Goal: Contribute content: Contribute content

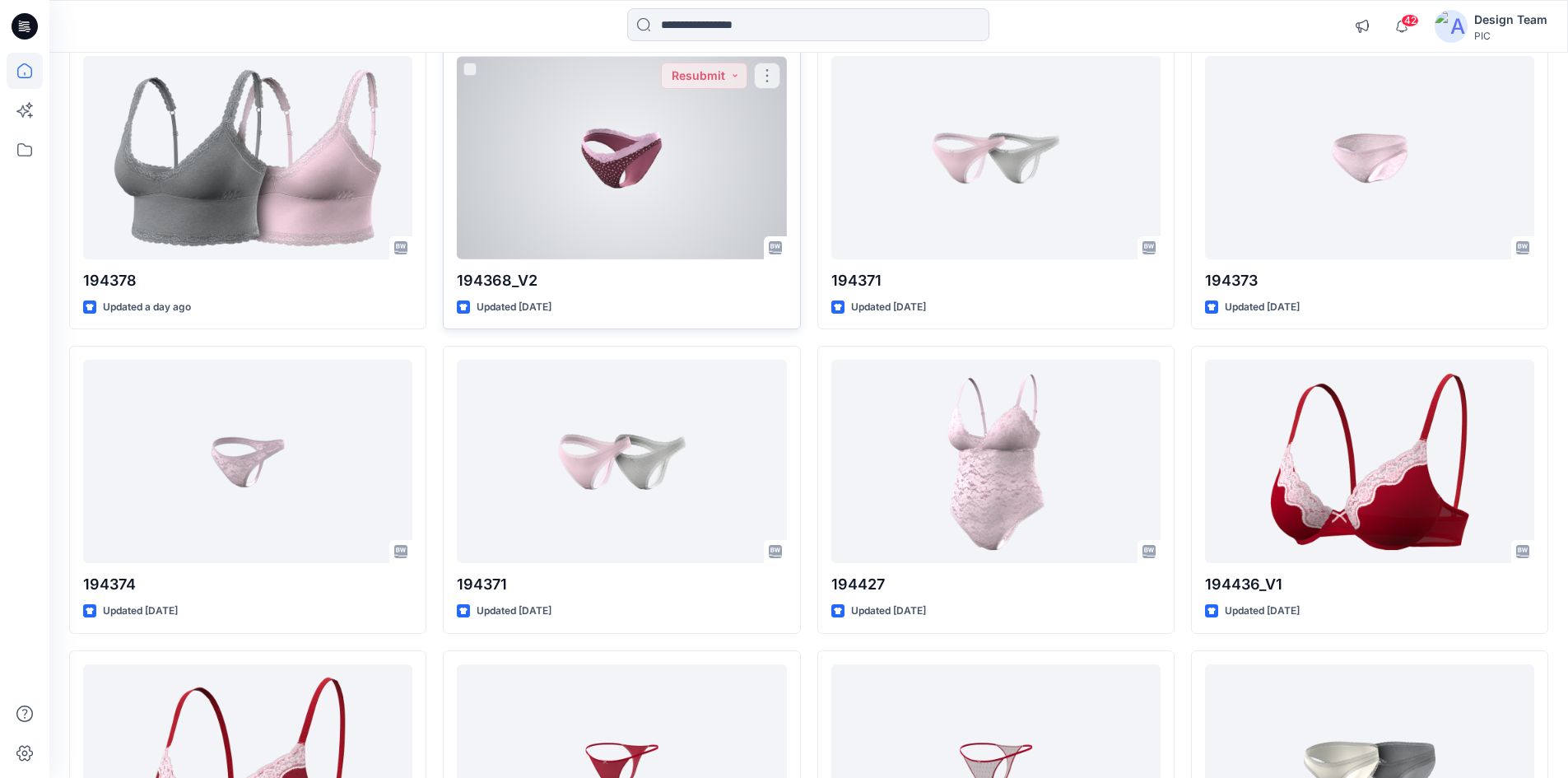
scroll to position [3157, 0]
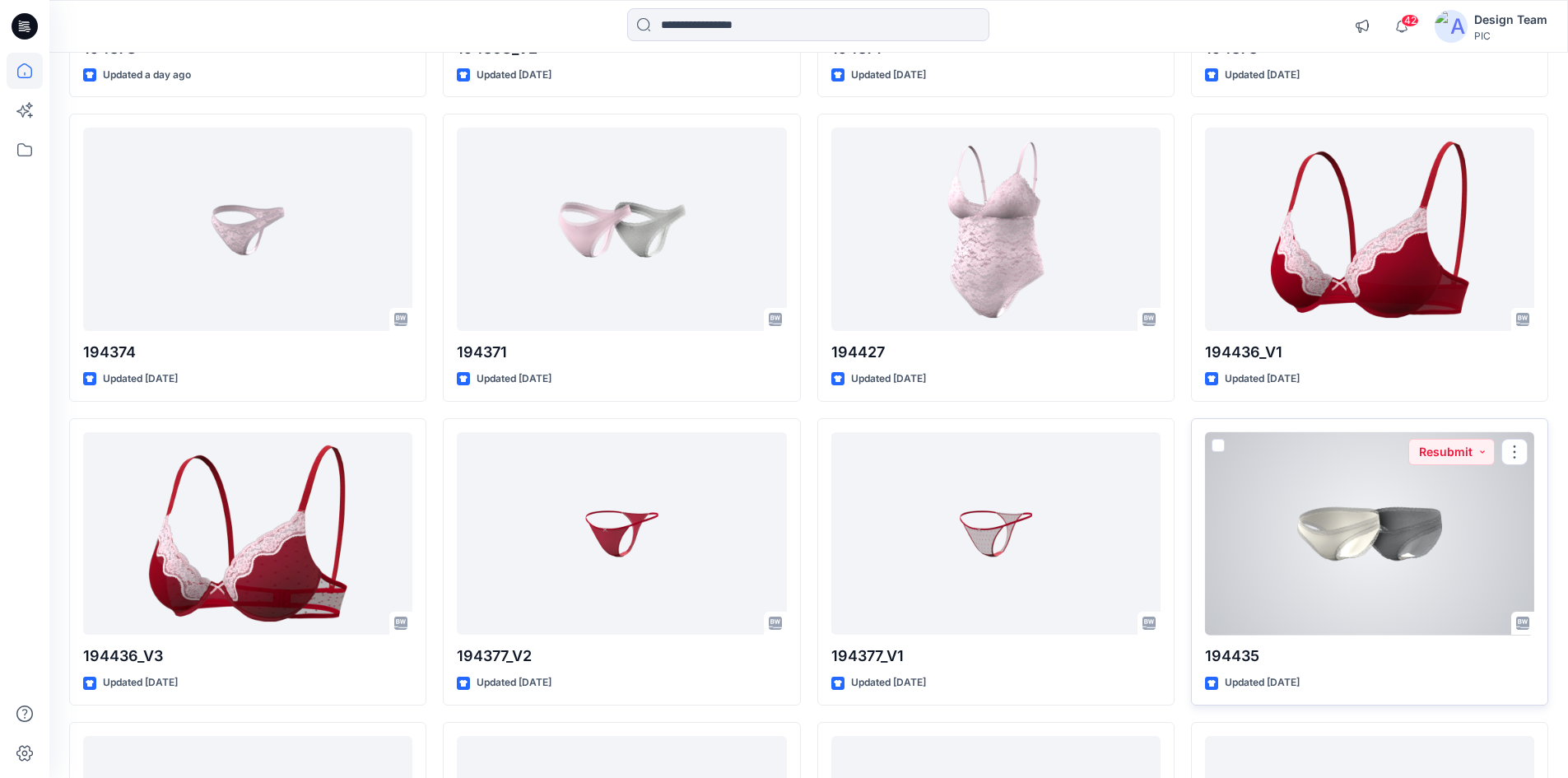
click at [1319, 557] on div at bounding box center [1369, 534] width 329 height 203
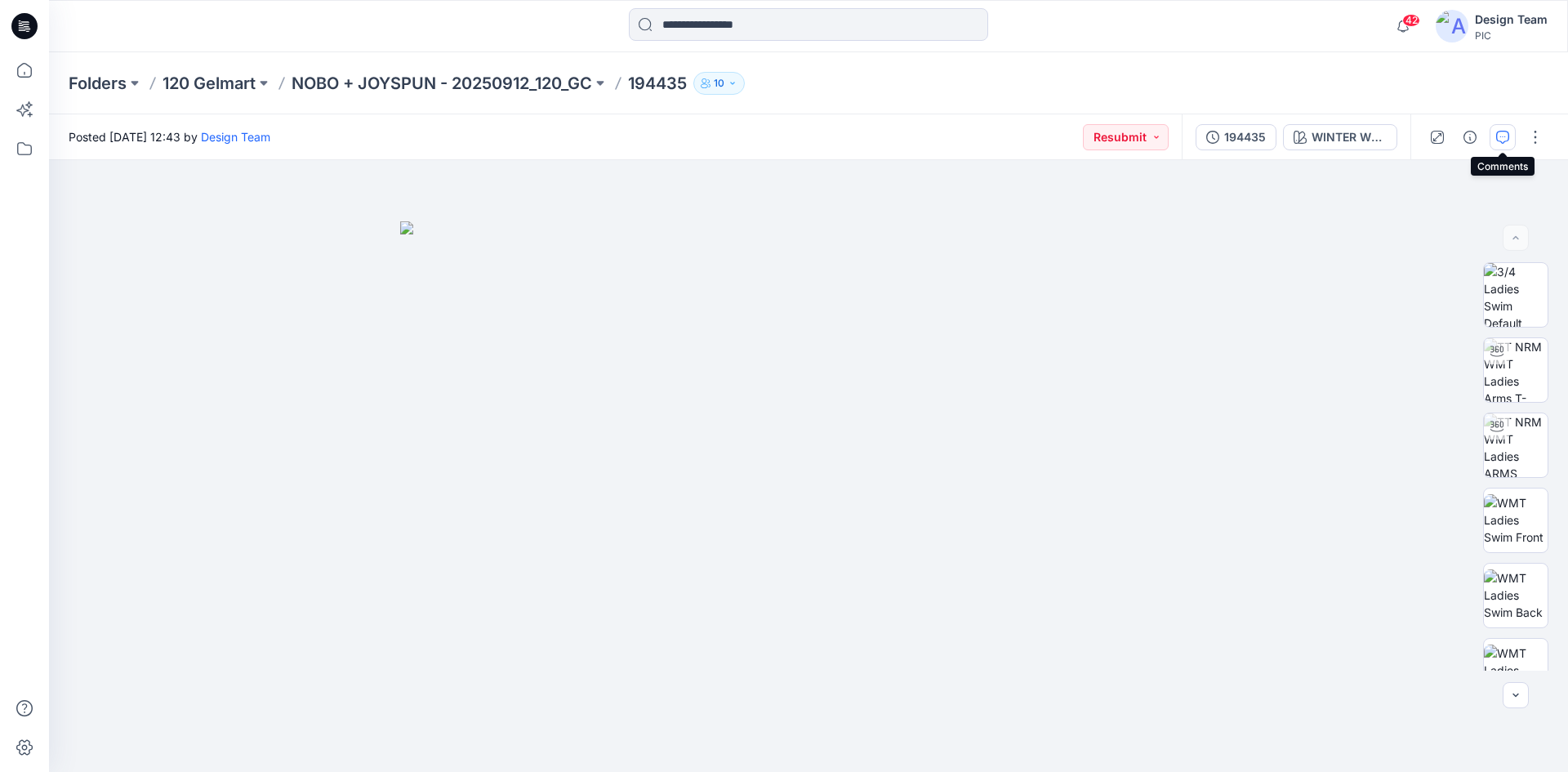
click at [1506, 134] on icon "button" at bounding box center [1503, 137] width 13 height 13
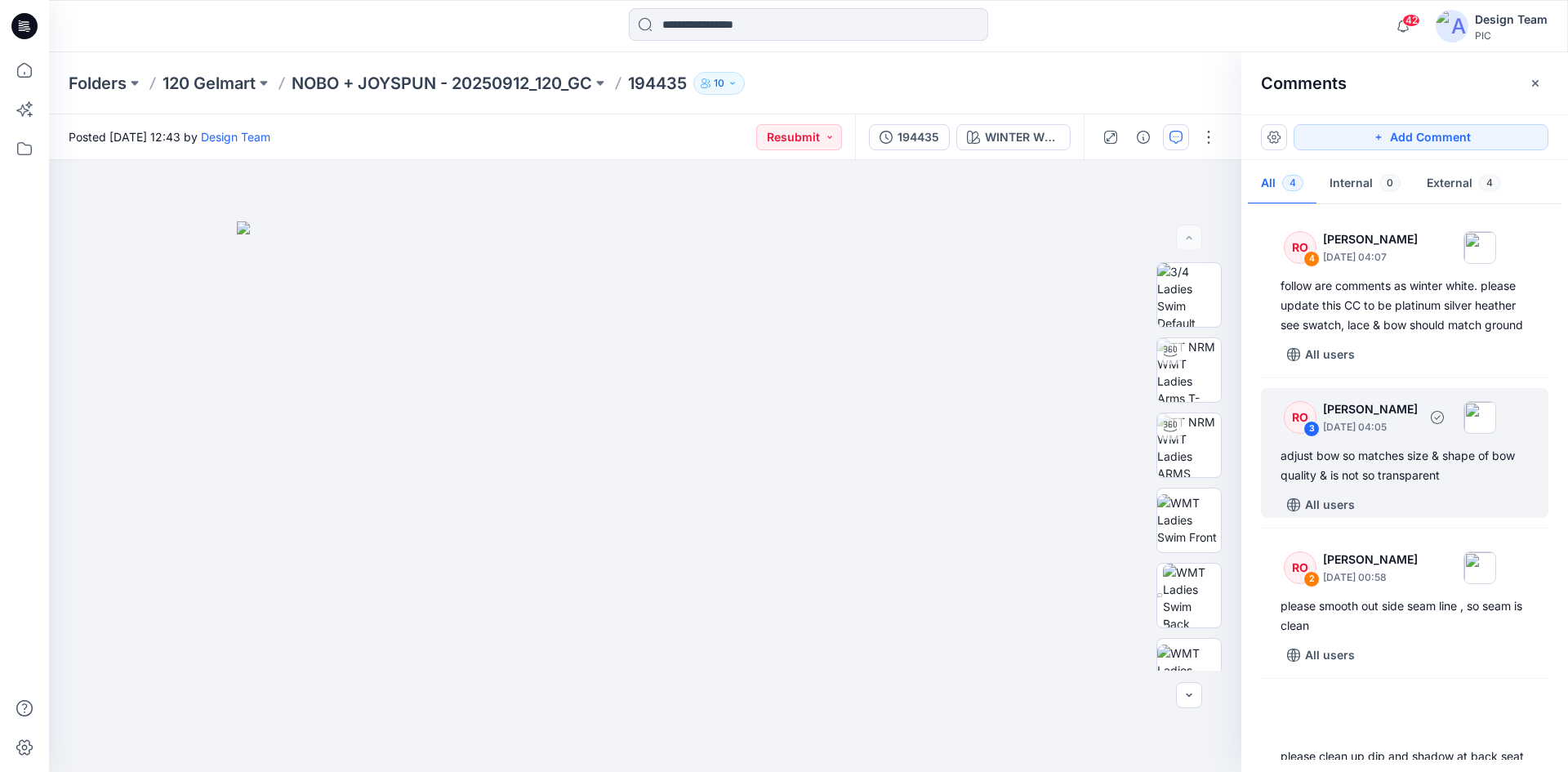
click at [1388, 470] on div "adjust bow so matches size & shape of bow quality & is not so transparent" at bounding box center [1405, 465] width 249 height 40
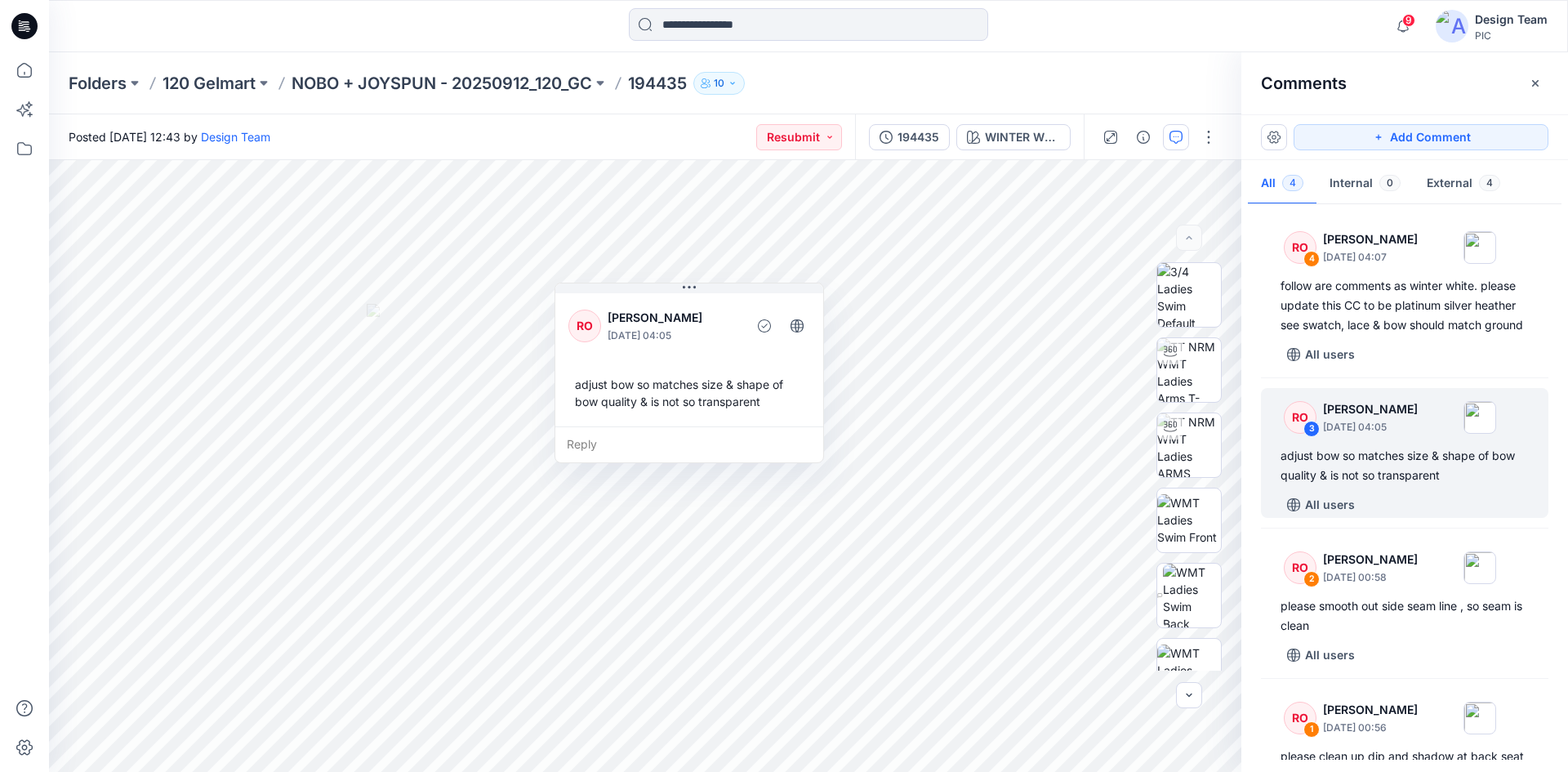
click at [25, 31] on icon at bounding box center [24, 26] width 26 height 26
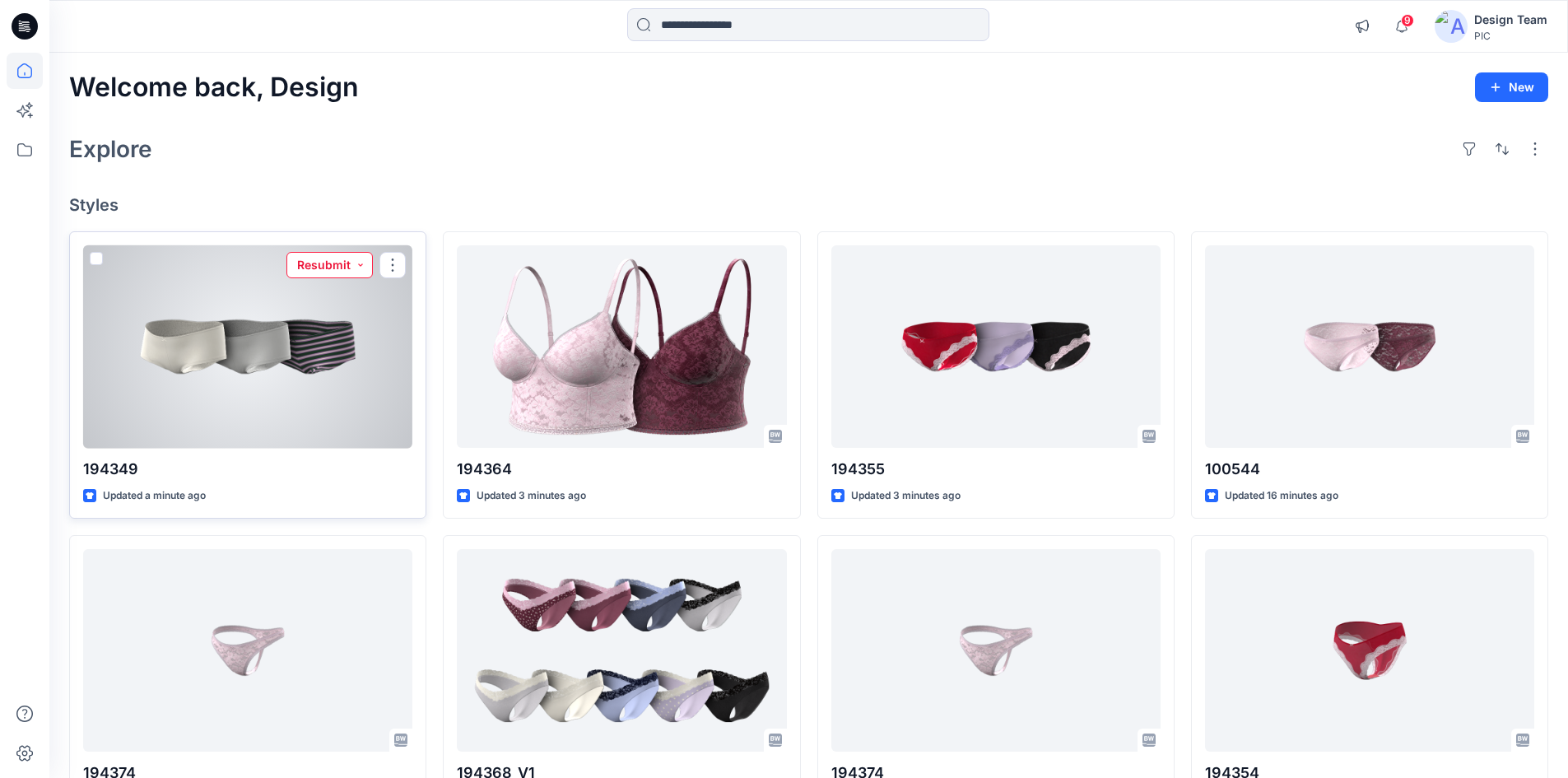
click at [341, 266] on button "Resubmit" at bounding box center [329, 265] width 86 height 26
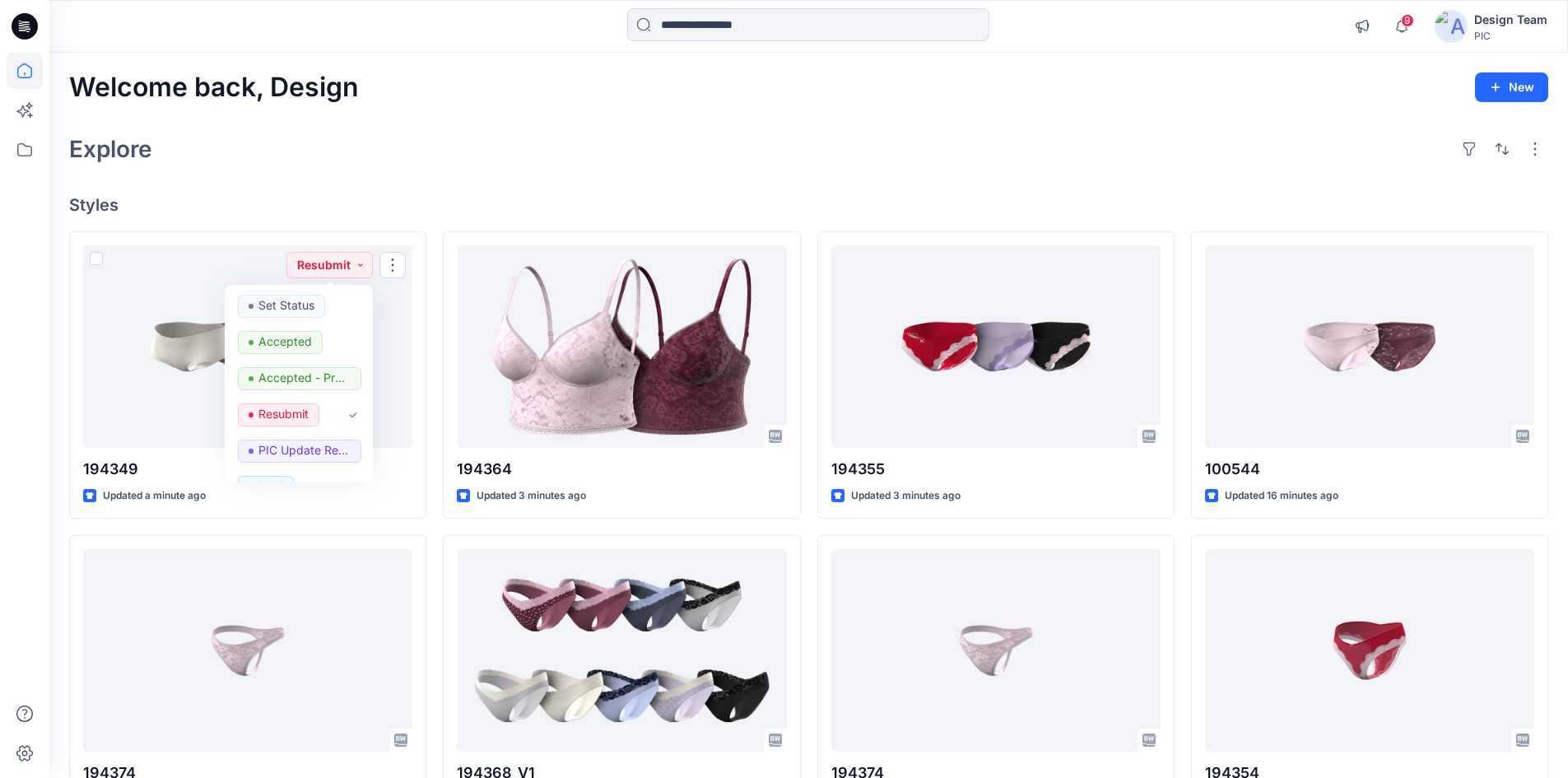
click at [353, 185] on div "Welcome back, Design New Explore Styles 194349 Updated a minute ago Resubmit Se…" at bounding box center [808, 629] width 1518 height 1153
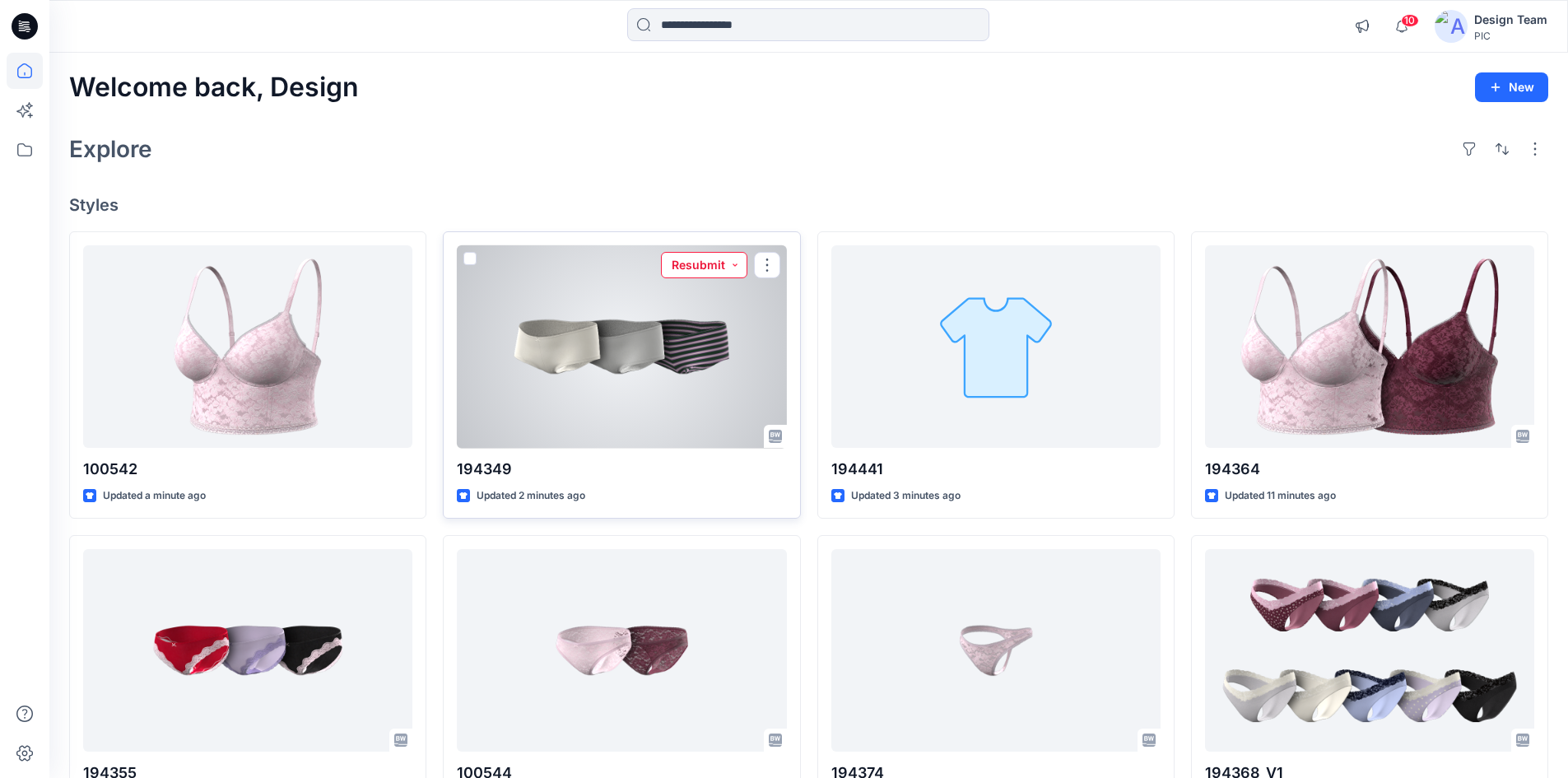
click at [723, 270] on button "Resubmit" at bounding box center [703, 265] width 86 height 26
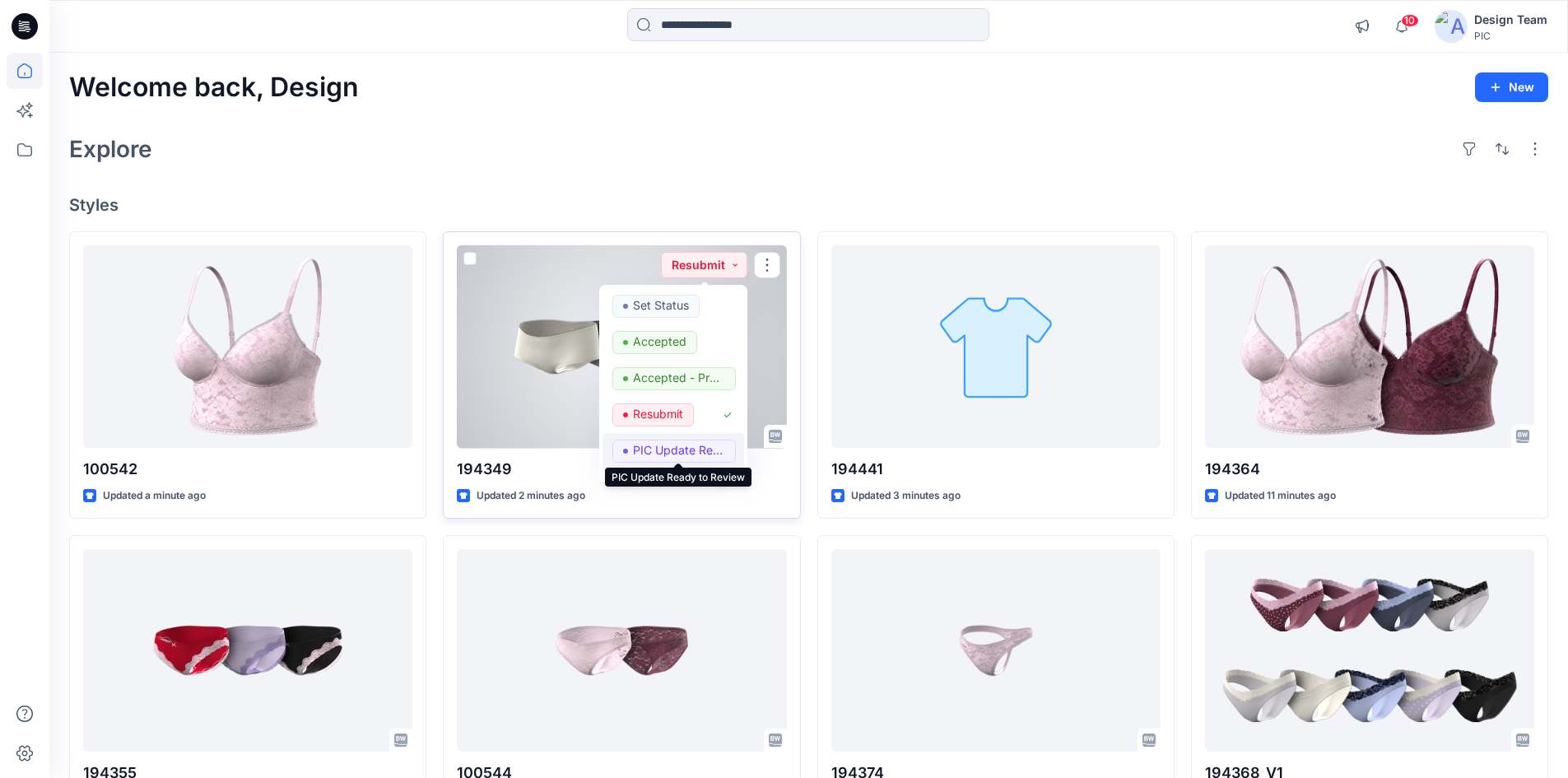
click at [669, 442] on p "PIC Update Ready to Review" at bounding box center [678, 450] width 92 height 21
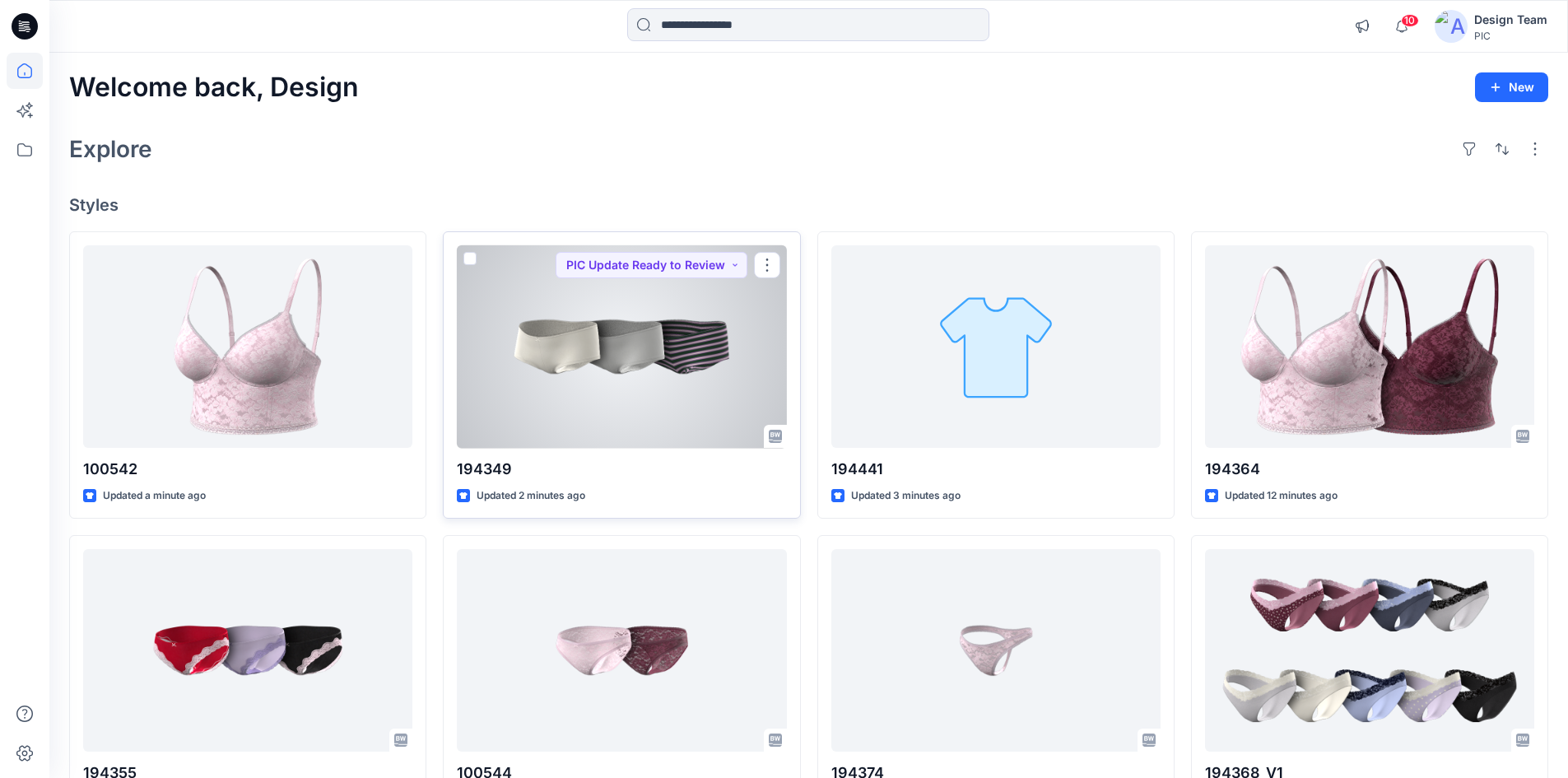
click at [628, 346] on div at bounding box center [621, 346] width 329 height 203
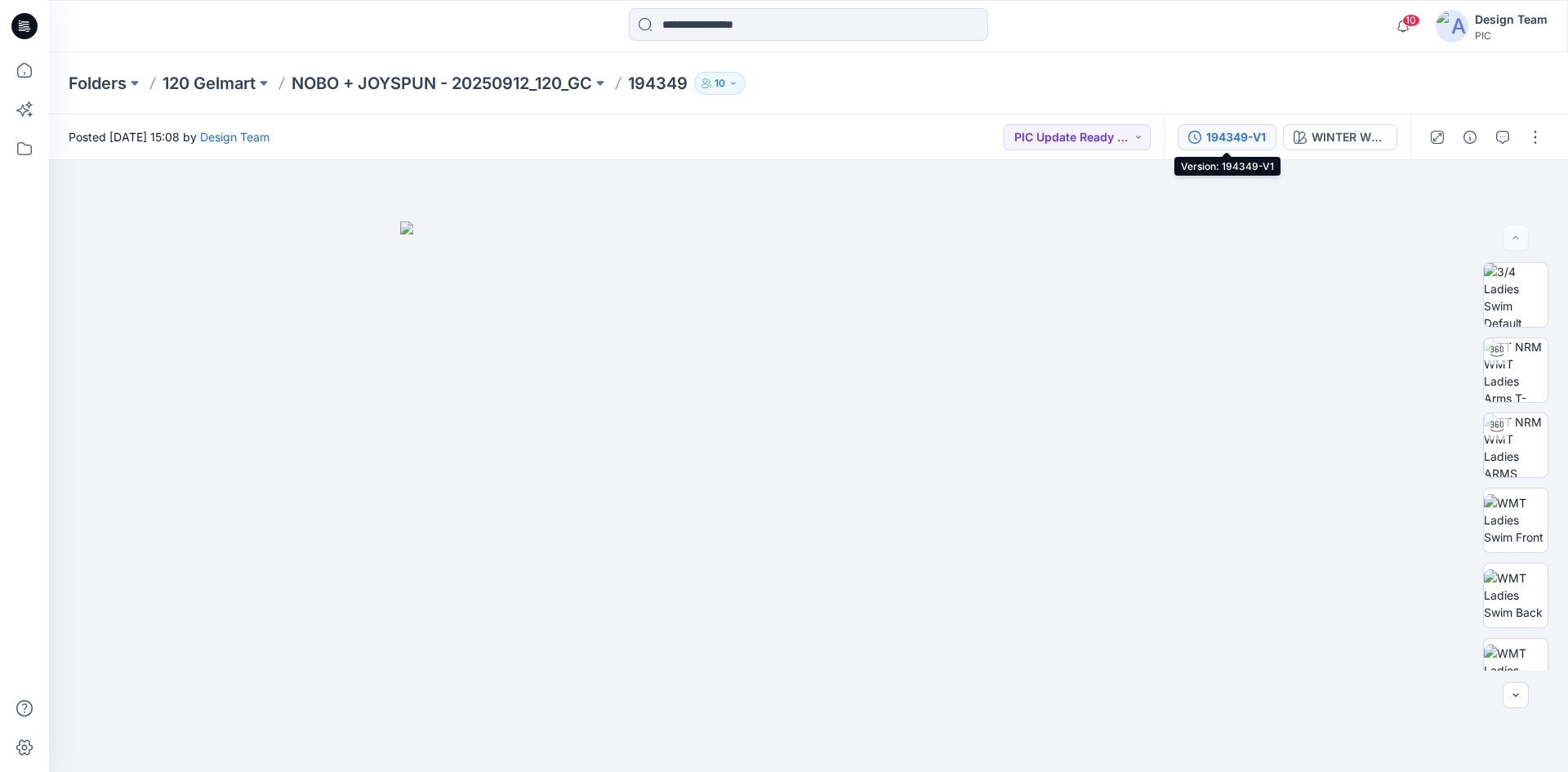
click at [1247, 143] on div "194349-V1" at bounding box center [1236, 137] width 60 height 18
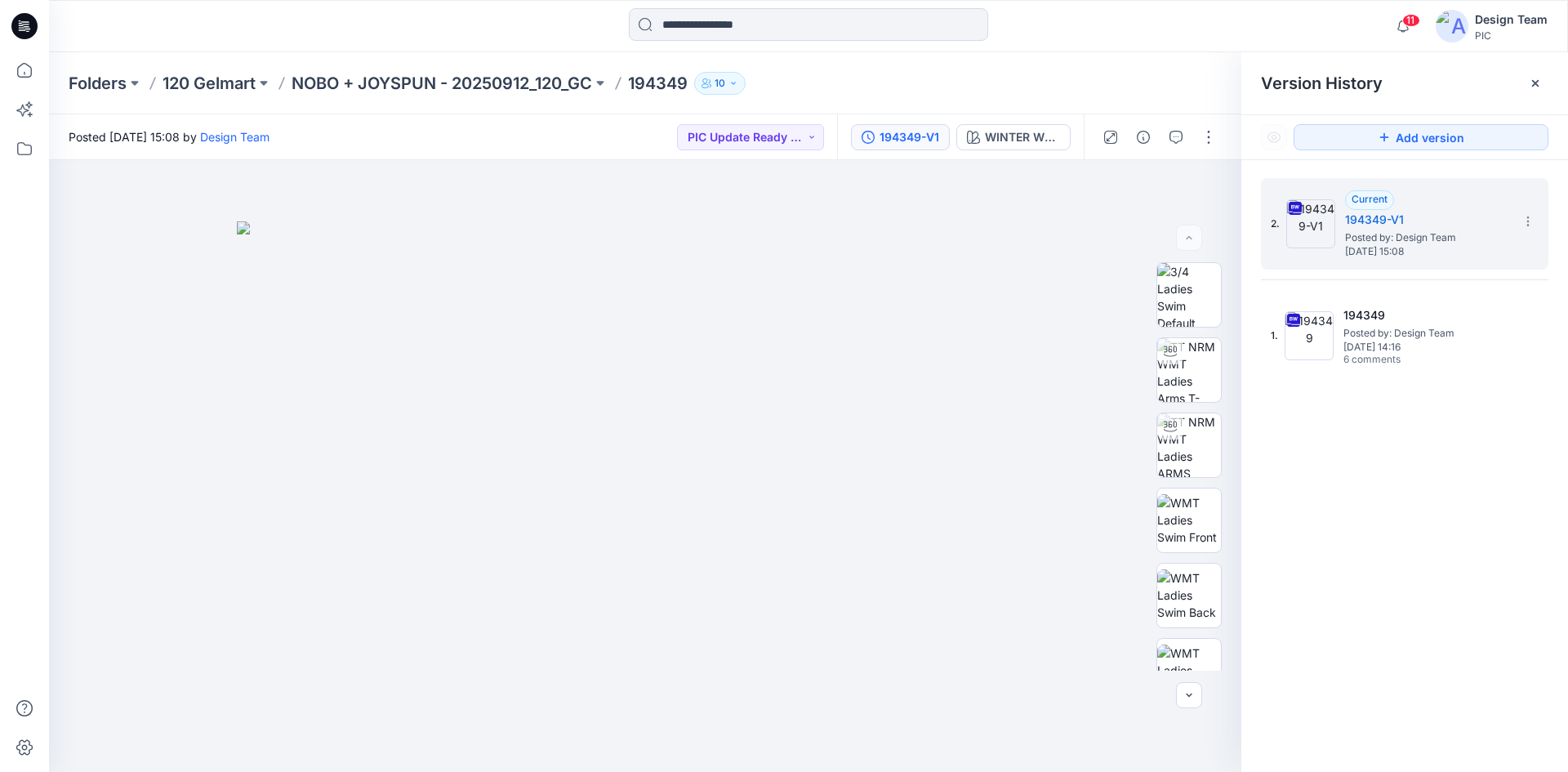
click at [1105, 72] on div "Folders 120 Gelmart NOBO + JOYSPUN - 20250912_120_GC 194349 10" at bounding box center [745, 83] width 1353 height 23
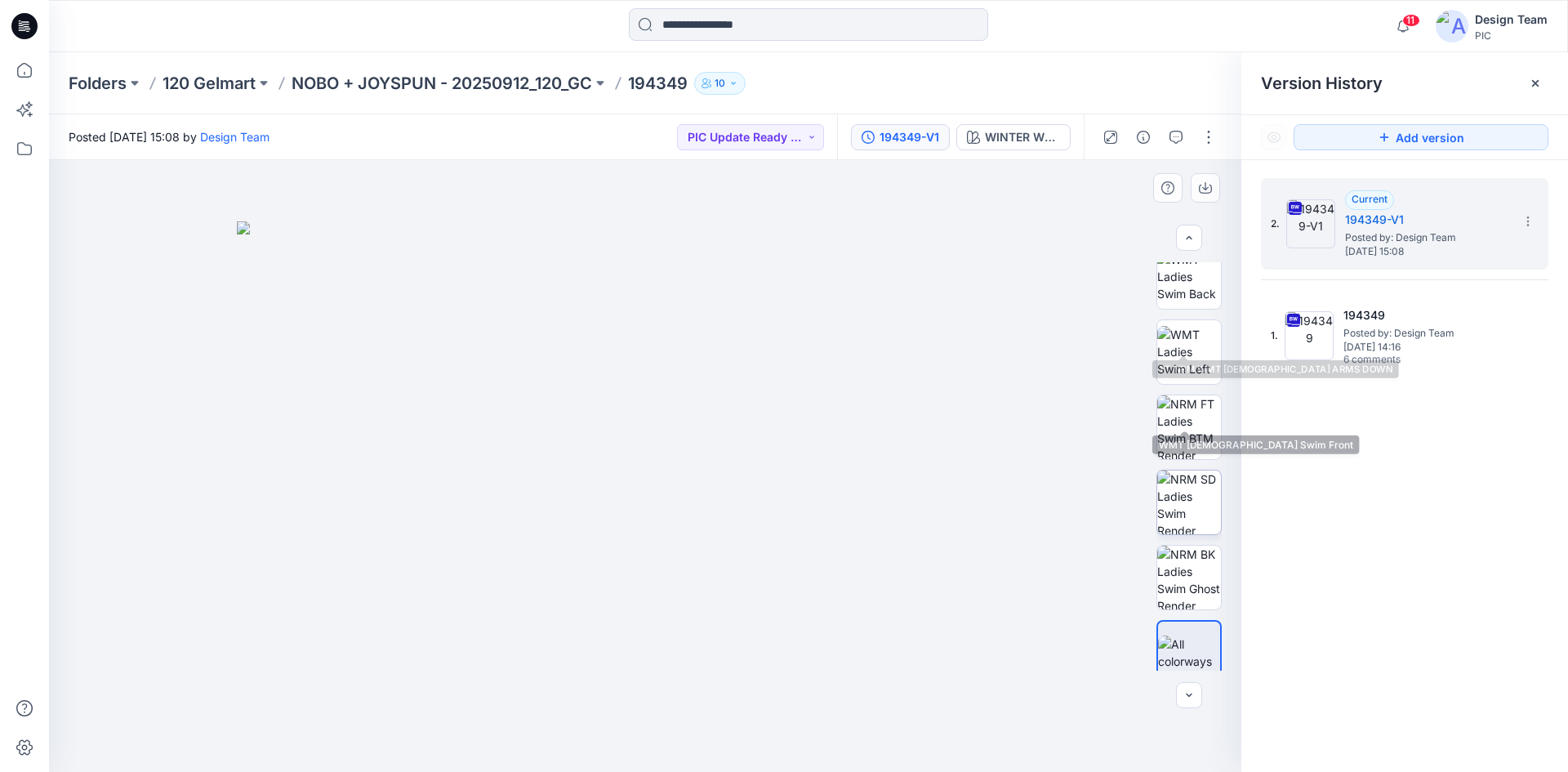
scroll to position [333, 0]
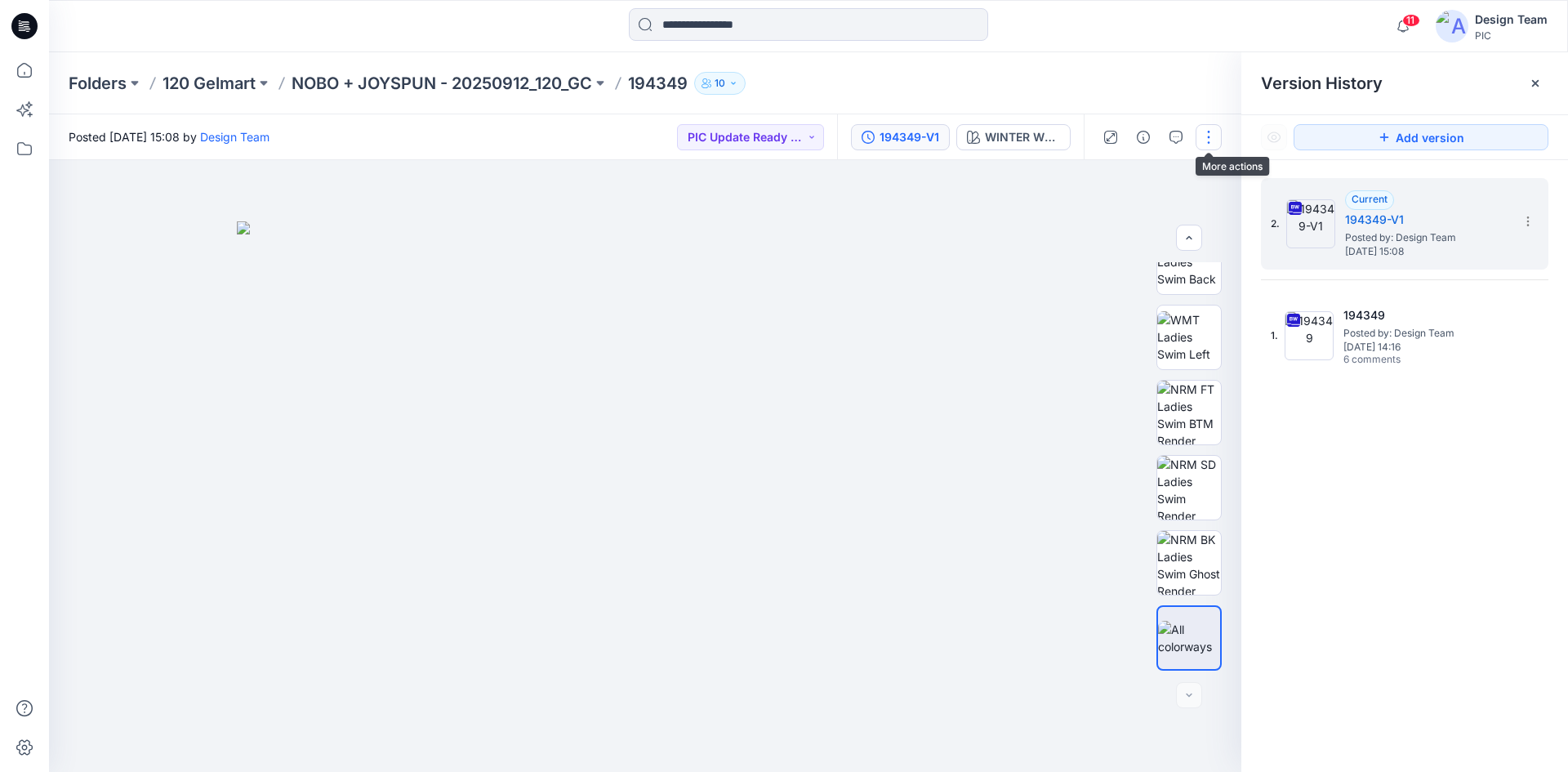
click at [1197, 141] on button "button" at bounding box center [1209, 137] width 26 height 26
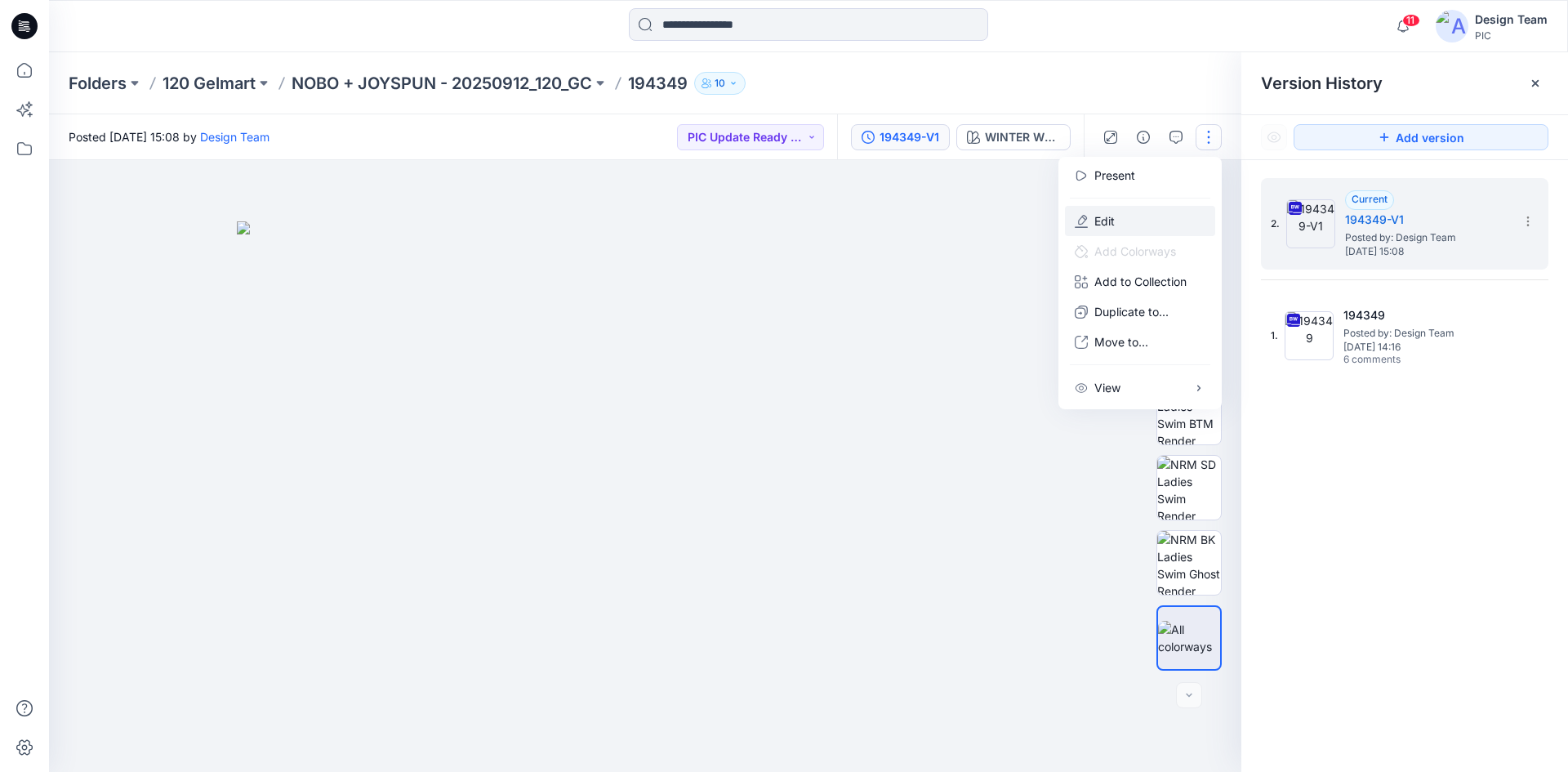
click at [1120, 224] on button "Edit" at bounding box center [1140, 221] width 150 height 30
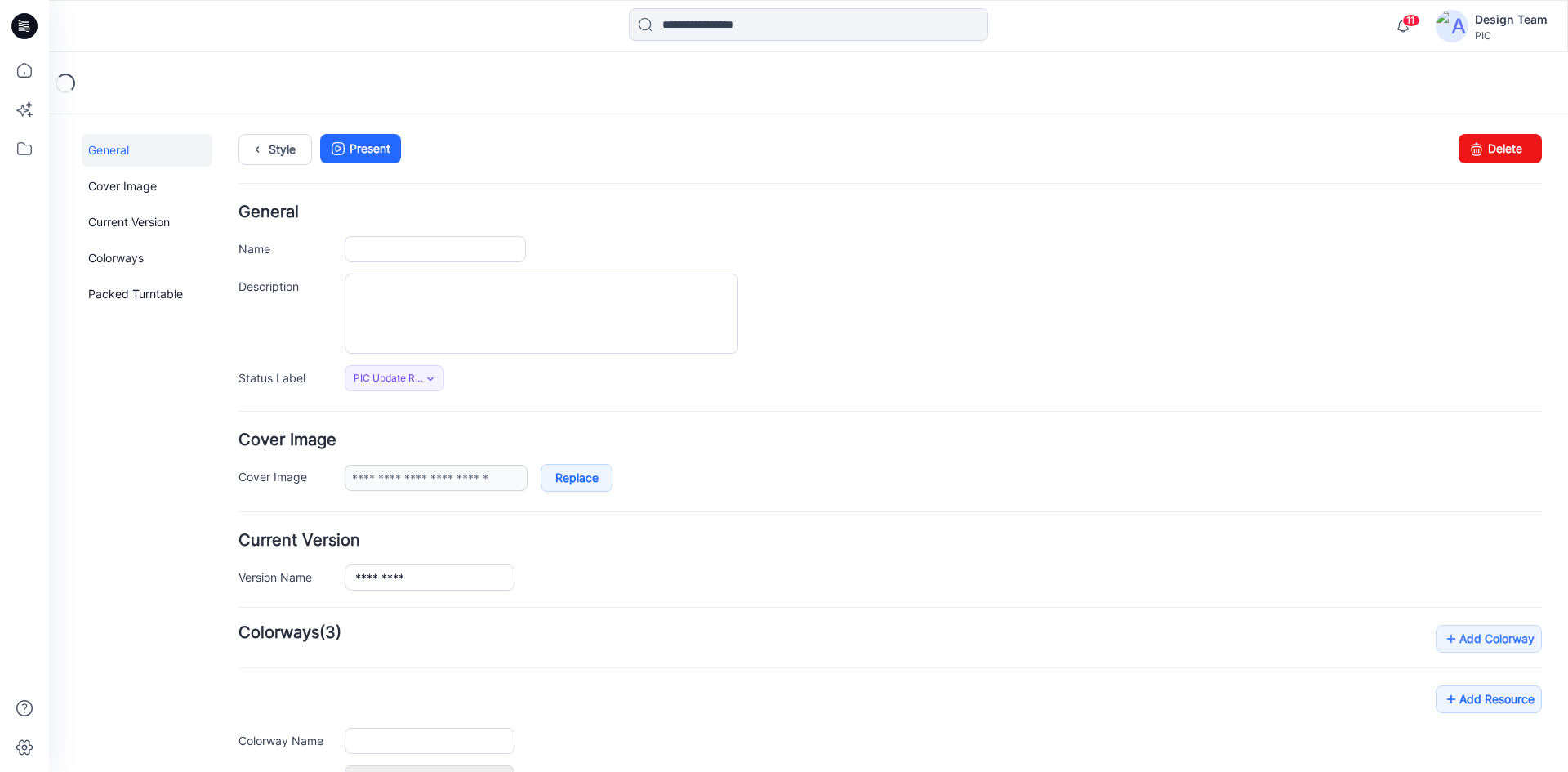
type input "******"
type input "**********"
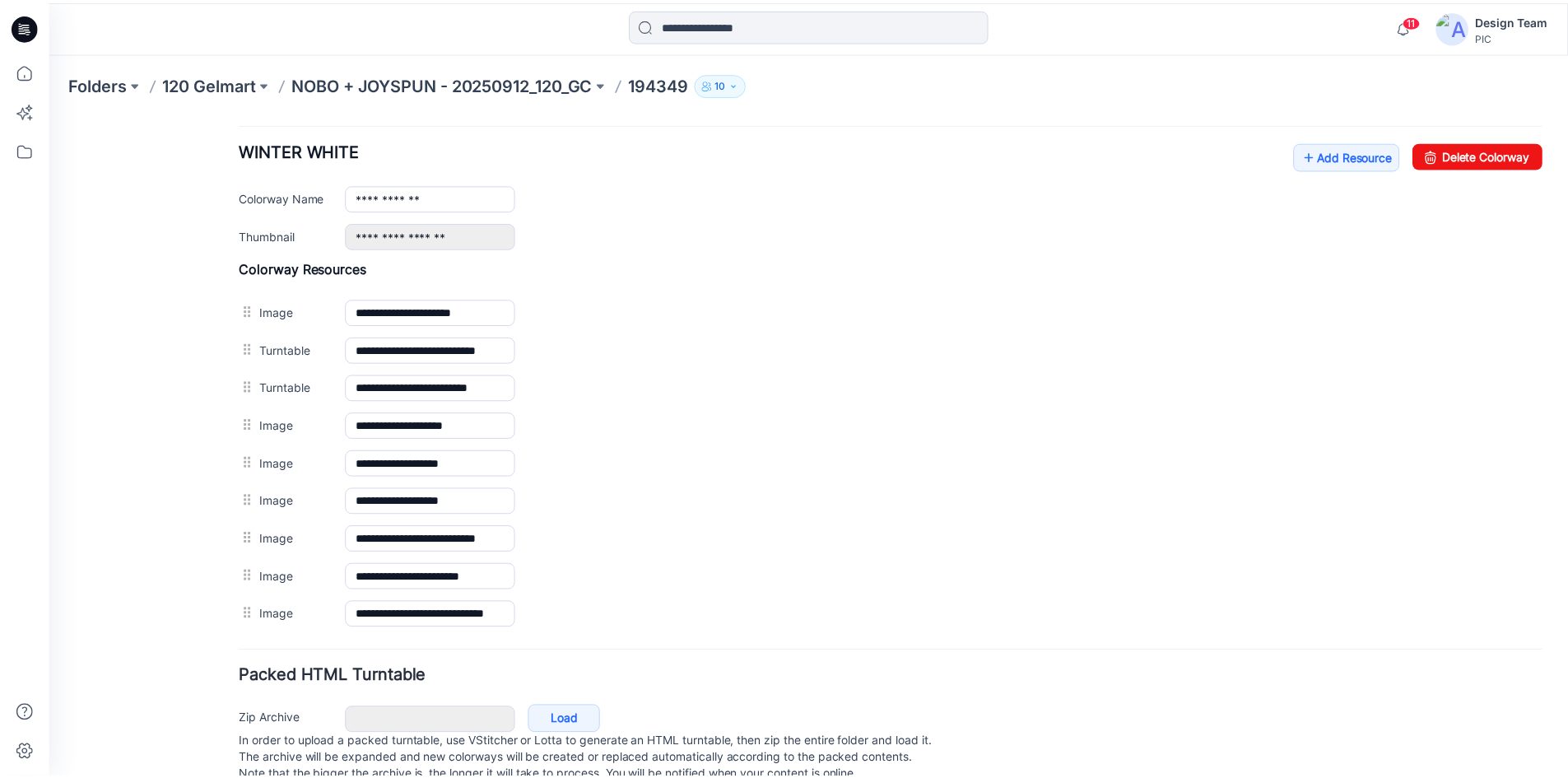
scroll to position [595, 0]
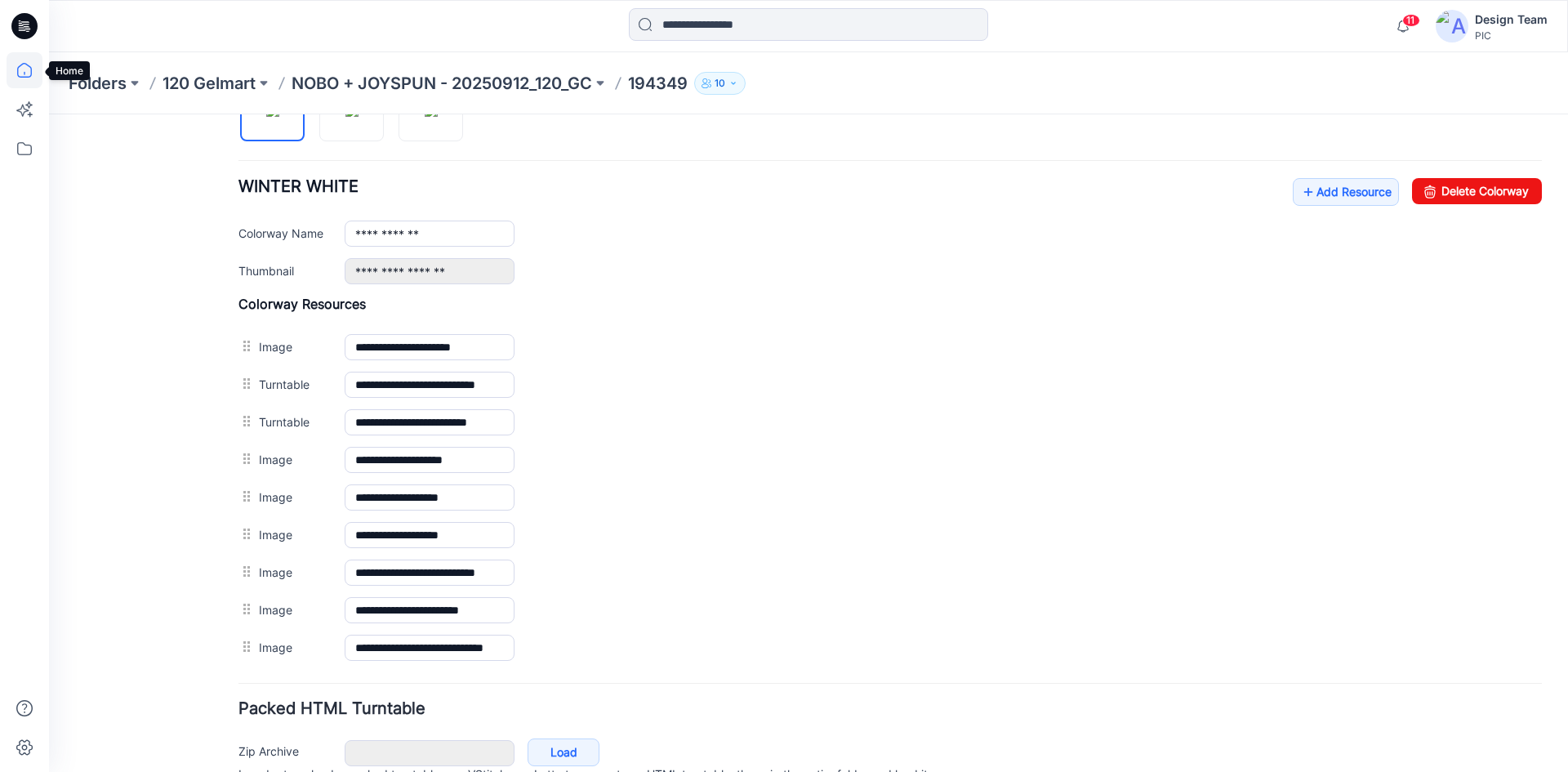
click at [29, 72] on icon at bounding box center [24, 70] width 36 height 36
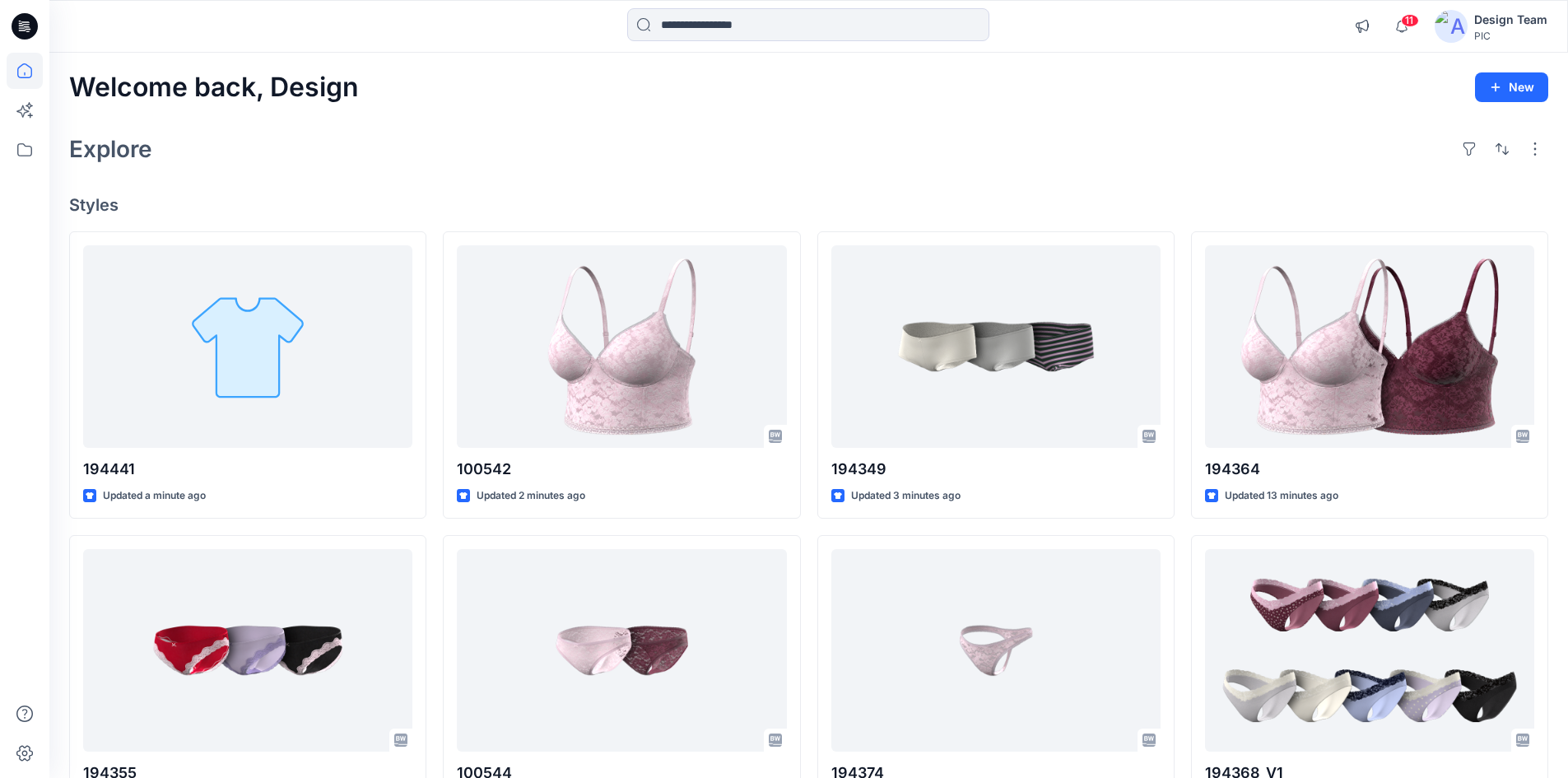
click at [415, 164] on div "Explore" at bounding box center [809, 149] width 1479 height 40
